Goal: Book appointment/travel/reservation

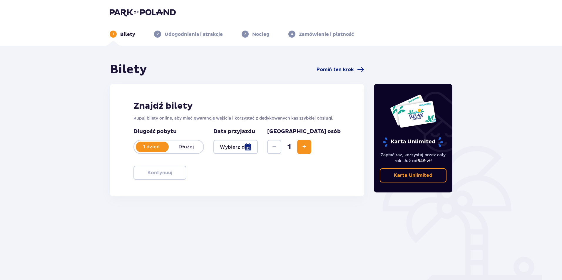
click at [192, 148] on p "Dłużej" at bounding box center [186, 147] width 35 height 6
click at [258, 146] on div at bounding box center [235, 147] width 44 height 14
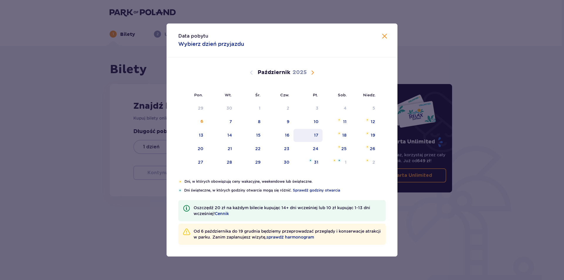
drag, startPoint x: 319, startPoint y: 135, endPoint x: 362, endPoint y: 135, distance: 43.8
click at [319, 135] on div "17" at bounding box center [307, 135] width 29 height 13
drag, startPoint x: 372, startPoint y: 135, endPoint x: 365, endPoint y: 141, distance: 9.8
click at [372, 135] on div "19" at bounding box center [373, 135] width 4 height 6
type input "[DATE] - [DATE]"
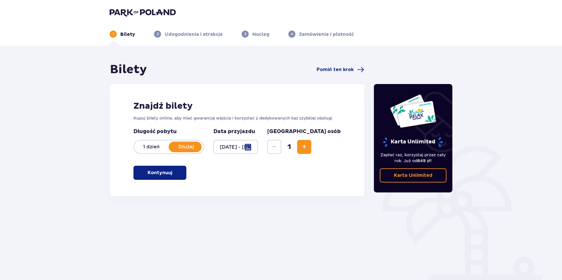
click at [311, 148] on button "Zwiększ" at bounding box center [304, 147] width 14 height 14
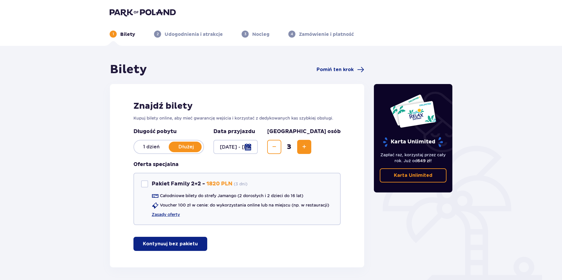
click at [311, 148] on button "Zwiększ" at bounding box center [304, 147] width 14 height 14
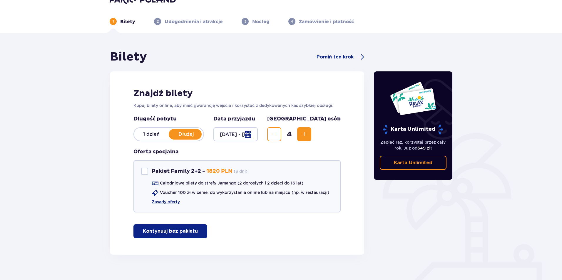
scroll to position [23, 0]
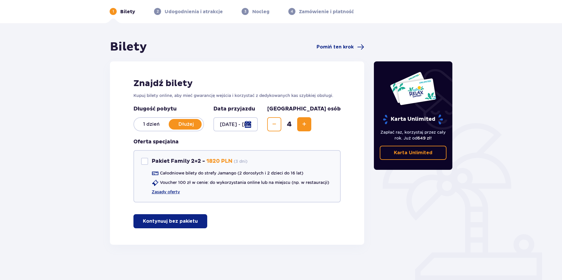
click at [195, 219] on span "button" at bounding box center [198, 221] width 7 height 7
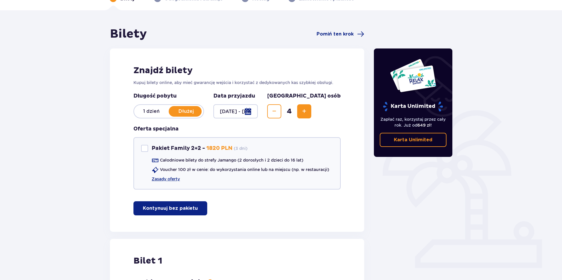
scroll to position [25, 0]
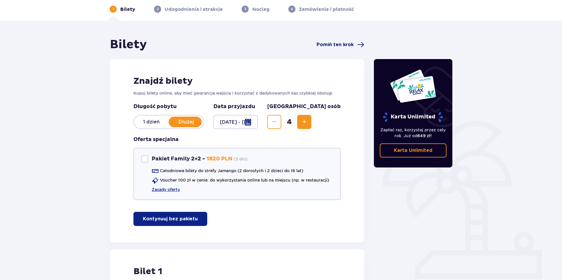
click at [331, 45] on span "Pomiń ten krok" at bounding box center [334, 44] width 37 height 6
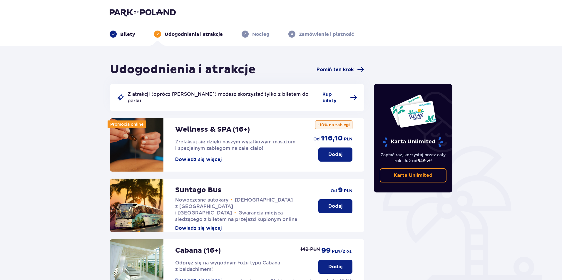
click at [334, 72] on span "Pomiń ten krok" at bounding box center [334, 69] width 37 height 6
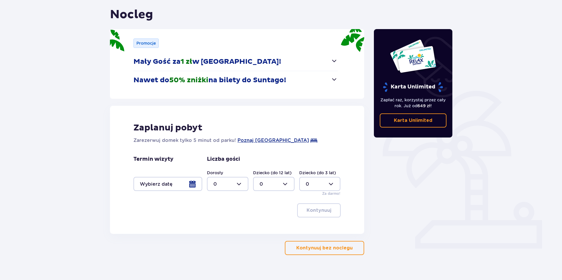
scroll to position [65, 0]
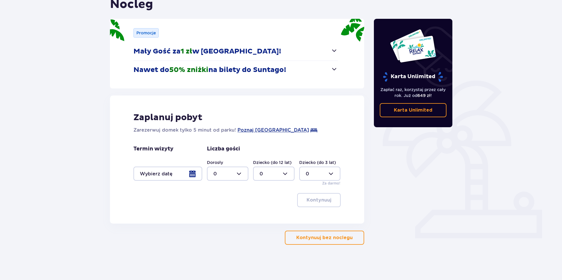
click at [242, 175] on div at bounding box center [227, 174] width 41 height 14
click at [221, 214] on div "2" at bounding box center [227, 216] width 28 height 6
type input "2"
click at [190, 174] on div at bounding box center [167, 174] width 69 height 14
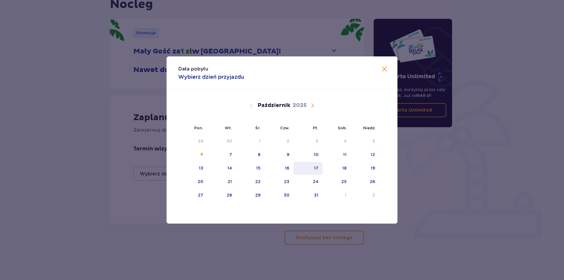
click at [315, 166] on div "17" at bounding box center [316, 168] width 4 height 6
click at [374, 168] on div "19" at bounding box center [373, 168] width 4 height 6
type input "[DATE] - [DATE]"
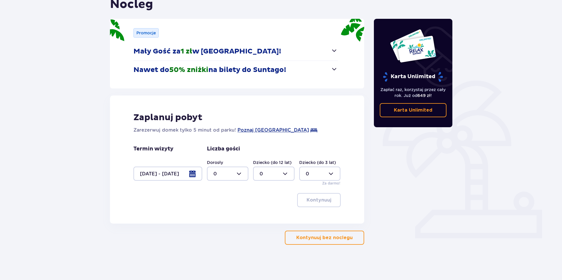
click at [229, 175] on div at bounding box center [227, 174] width 41 height 14
click at [216, 214] on div "2" at bounding box center [227, 216] width 28 height 6
type input "2"
click at [273, 172] on div at bounding box center [273, 174] width 41 height 14
click at [263, 214] on div "2" at bounding box center [273, 216] width 28 height 6
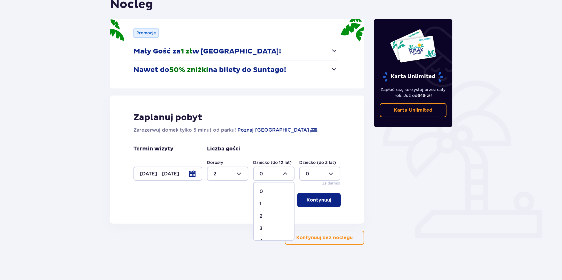
type input "2"
click at [315, 203] on p "Kontynuuj" at bounding box center [318, 200] width 25 height 6
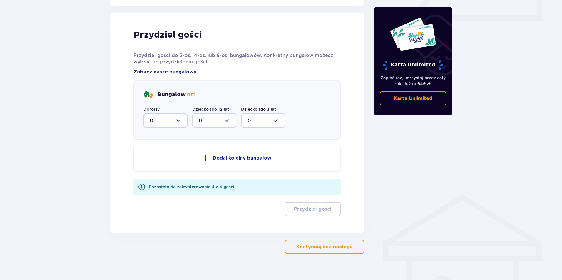
scroll to position [289, 0]
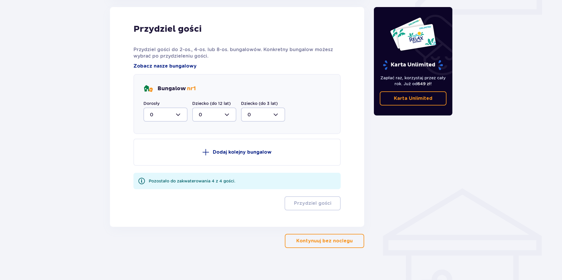
click at [180, 113] on div at bounding box center [165, 115] width 44 height 14
click at [162, 156] on div "2" at bounding box center [165, 157] width 31 height 6
type input "2"
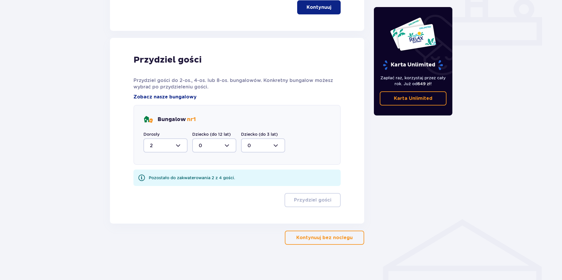
click at [226, 143] on div at bounding box center [214, 145] width 44 height 14
click at [206, 189] on div "2" at bounding box center [214, 188] width 31 height 6
type input "2"
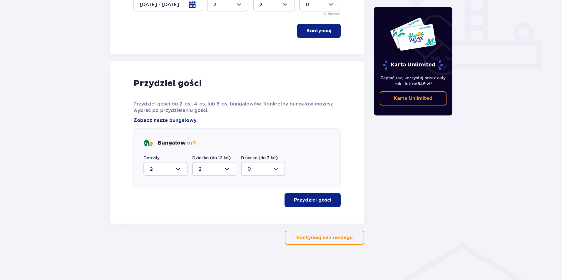
scroll to position [234, 0]
click at [307, 200] on p "Przydziel gości" at bounding box center [312, 200] width 37 height 6
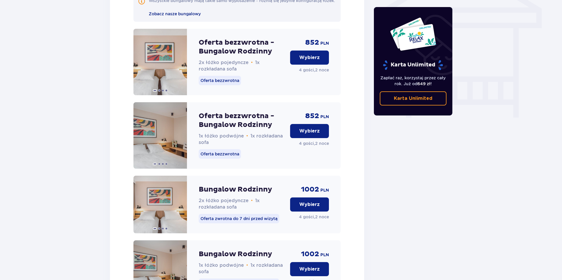
scroll to position [517, 0]
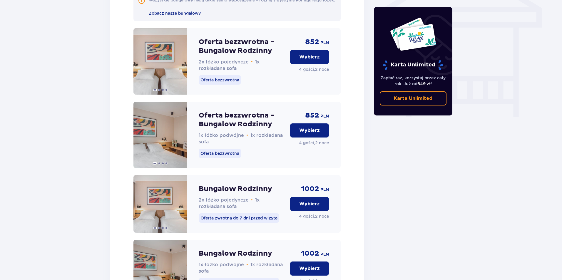
click at [304, 134] on p "Wybierz" at bounding box center [309, 130] width 21 height 6
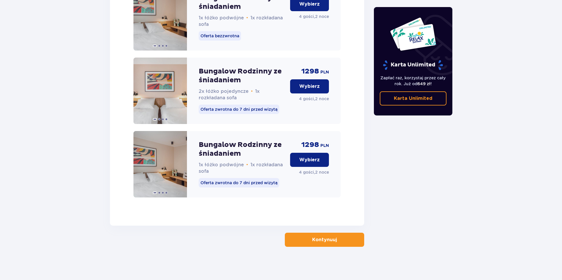
scroll to position [936, 0]
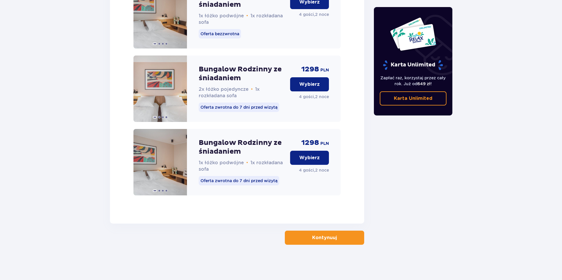
click at [316, 240] on p "Kontynuuj" at bounding box center [324, 237] width 25 height 6
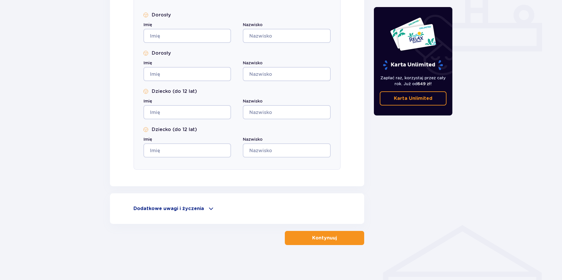
scroll to position [252, 0]
click at [210, 208] on span at bounding box center [210, 208] width 7 height 7
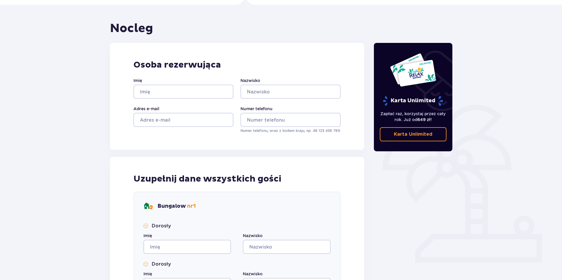
scroll to position [0, 0]
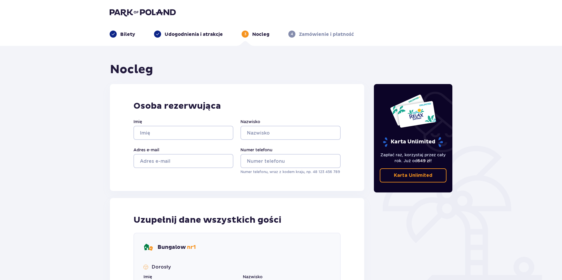
click at [208, 33] on p "Udogodnienia i atrakcje" at bounding box center [193, 34] width 58 height 6
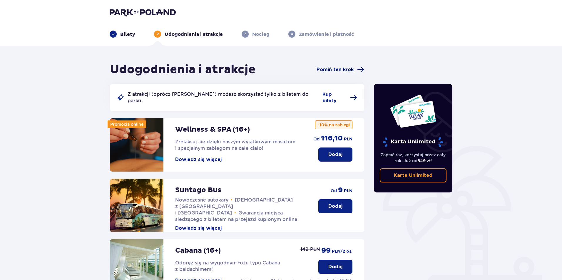
click at [343, 71] on span "Pomiń ten krok" at bounding box center [334, 69] width 37 height 6
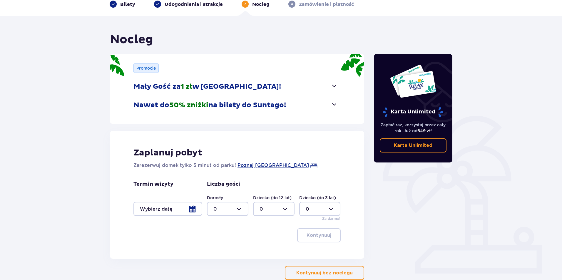
scroll to position [65, 0]
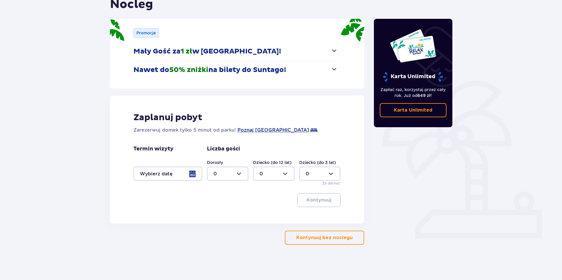
click at [179, 173] on div at bounding box center [167, 174] width 69 height 14
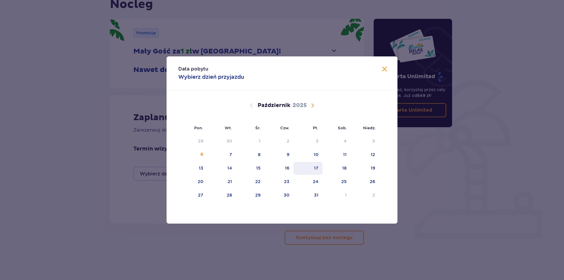
drag, startPoint x: 320, startPoint y: 168, endPoint x: 324, endPoint y: 168, distance: 4.1
click at [320, 168] on div "17" at bounding box center [307, 168] width 29 height 13
click at [363, 167] on div "19" at bounding box center [365, 168] width 28 height 13
type input "[DATE] - [DATE]"
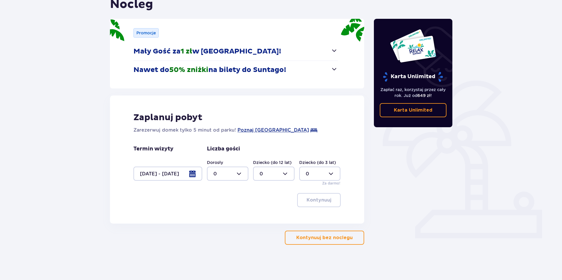
click at [231, 174] on div at bounding box center [227, 174] width 41 height 14
drag, startPoint x: 219, startPoint y: 217, endPoint x: 239, endPoint y: 201, distance: 26.0
click at [219, 216] on div "2" at bounding box center [227, 216] width 28 height 6
type input "2"
click at [272, 176] on div at bounding box center [273, 174] width 41 height 14
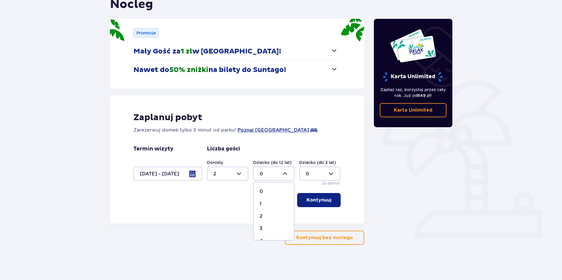
click at [263, 214] on div "2" at bounding box center [273, 216] width 28 height 6
type input "2"
click at [314, 199] on p "Kontynuuj" at bounding box center [318, 200] width 25 height 6
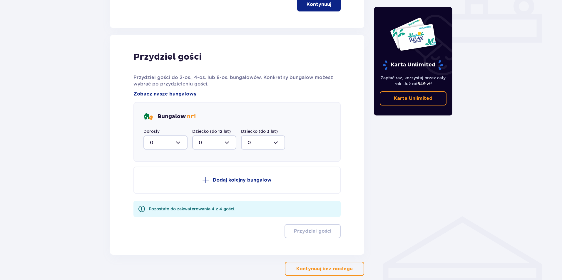
scroll to position [289, 0]
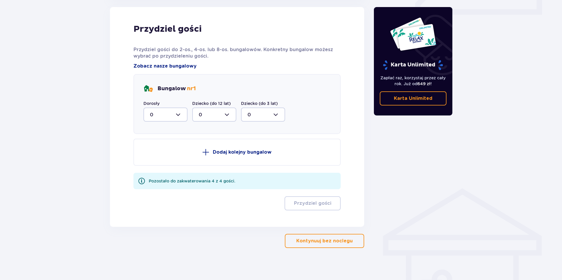
click at [177, 113] on div at bounding box center [165, 115] width 44 height 14
click at [162, 156] on div "2" at bounding box center [165, 157] width 31 height 6
type input "2"
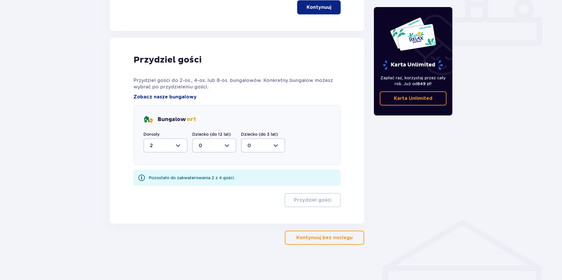
scroll to position [258, 0]
click at [226, 142] on div at bounding box center [214, 145] width 44 height 14
click at [214, 187] on div "2" at bounding box center [214, 188] width 31 height 6
type input "2"
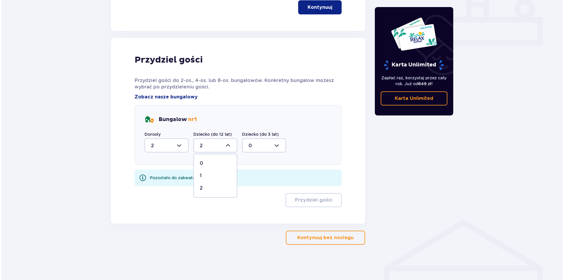
scroll to position [234, 0]
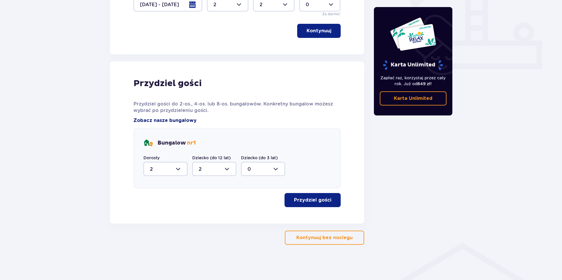
click at [178, 120] on span "Zobacz nasze bungalowy" at bounding box center [164, 120] width 63 height 6
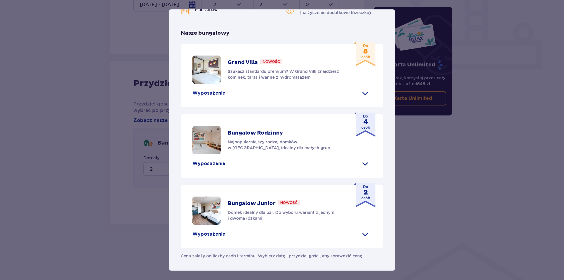
scroll to position [232, 0]
click at [361, 164] on span at bounding box center [364, 163] width 9 height 9
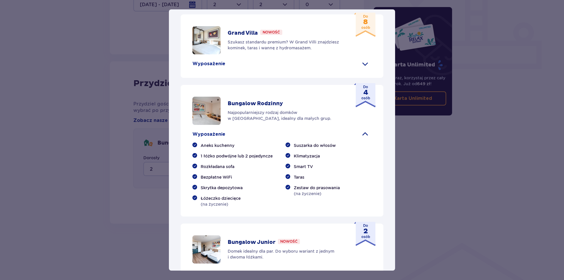
scroll to position [183, 0]
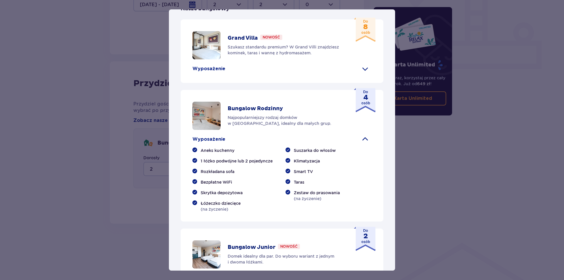
click at [363, 73] on span at bounding box center [364, 68] width 9 height 9
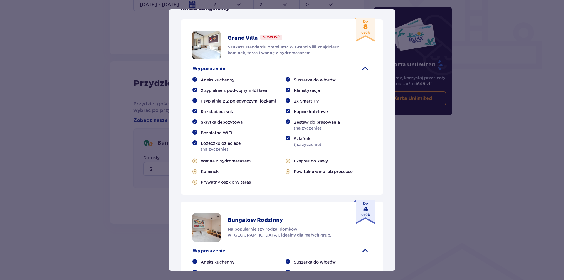
click at [367, 72] on div "[GEOGRAPHIC_DATA] to idealne miejsce dla fanów dobrej zabawy i tropikalnego kli…" at bounding box center [282, 140] width 226 height 572
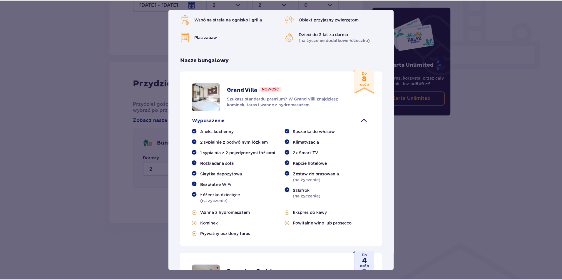
scroll to position [36, 0]
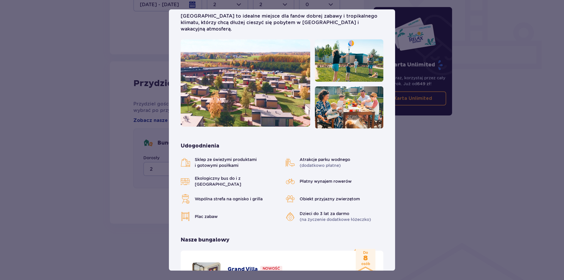
click at [135, 164] on div "[GEOGRAPHIC_DATA] [GEOGRAPHIC_DATA] to idealne miejsce dla fanów dobrej zabawy …" at bounding box center [282, 140] width 564 height 280
